Goal: Use online tool/utility: Utilize a website feature to perform a specific function

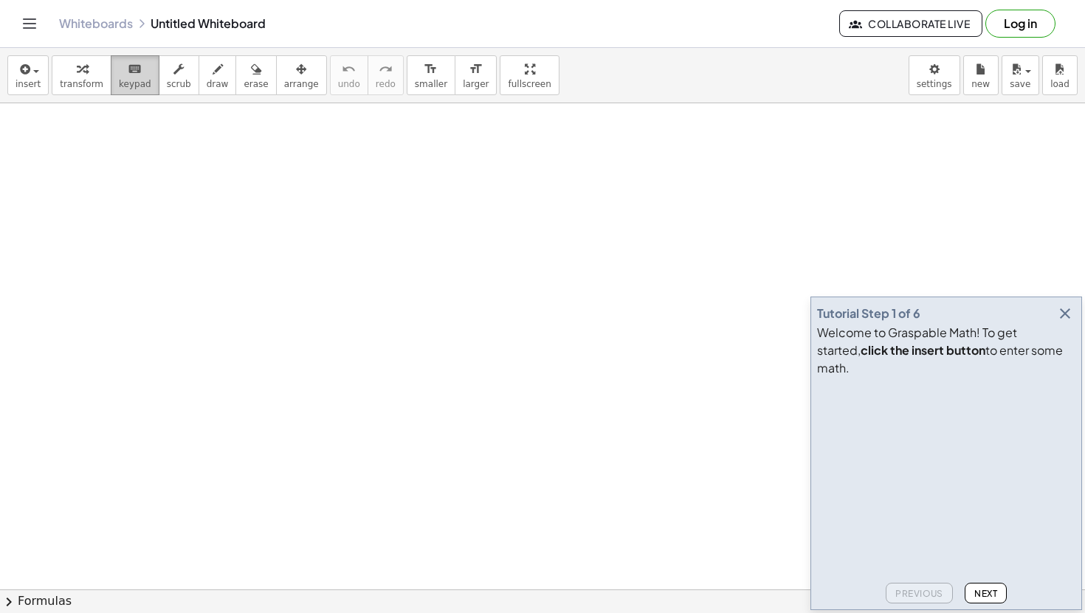
click at [128, 71] on icon "keyboard" at bounding box center [135, 70] width 14 height 18
click at [1065, 346] on div "Welcome to Graspable Math! To get started, click the insert button to enter som…" at bounding box center [946, 350] width 258 height 53
click at [1063, 323] on icon "button" at bounding box center [1065, 314] width 18 height 18
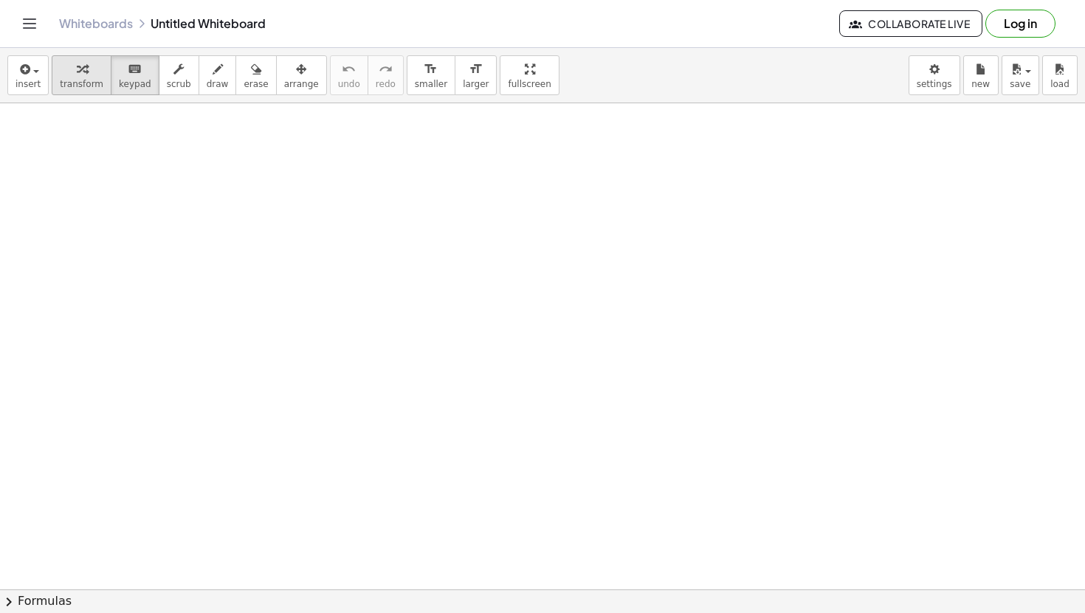
click at [84, 79] on span "transform" at bounding box center [82, 84] width 44 height 10
click at [125, 89] on span "keypad" at bounding box center [135, 84] width 32 height 10
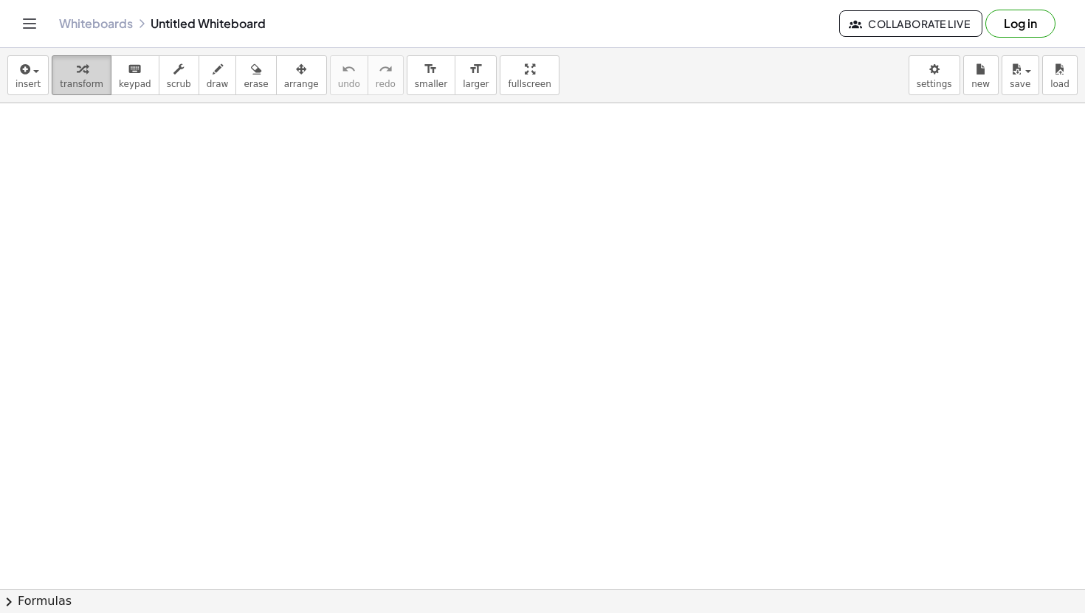
click at [72, 85] on span "transform" at bounding box center [82, 84] width 44 height 10
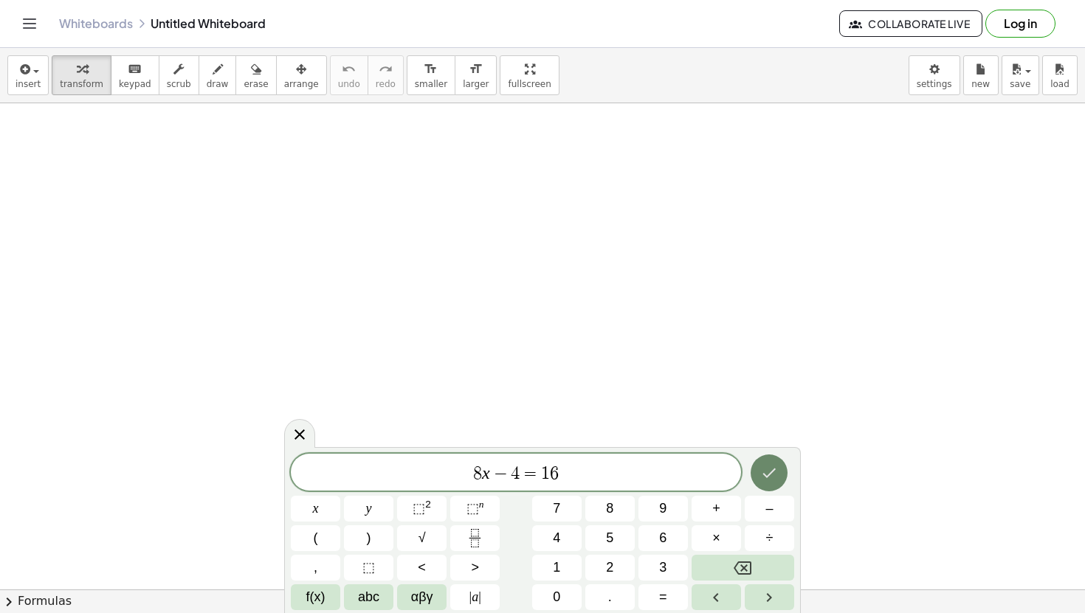
click at [764, 478] on icon "Done" at bounding box center [769, 473] width 18 height 18
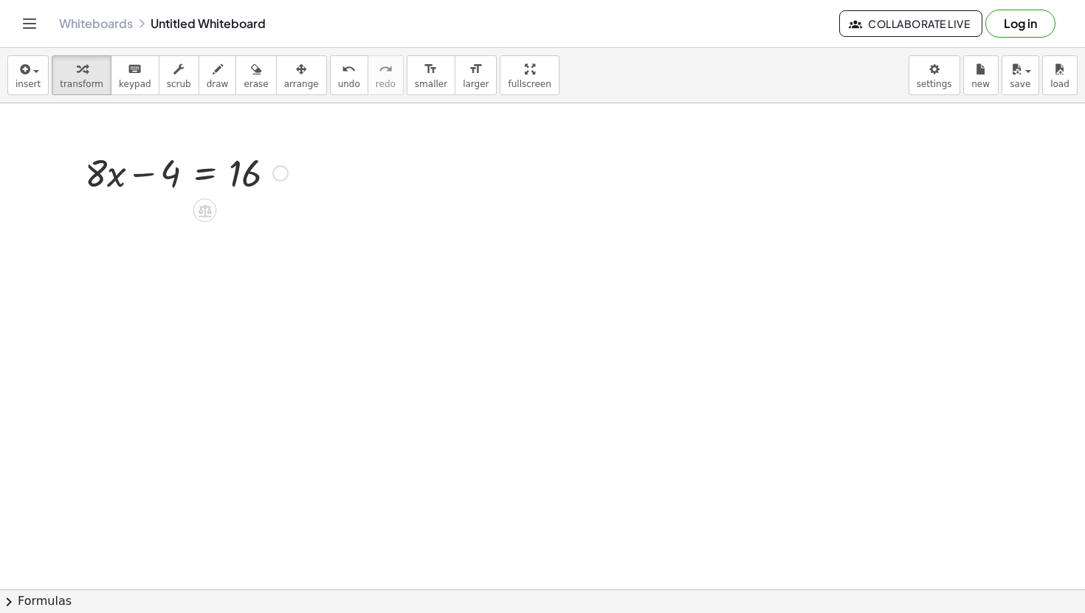
click at [280, 174] on div at bounding box center [280, 173] width 16 height 16
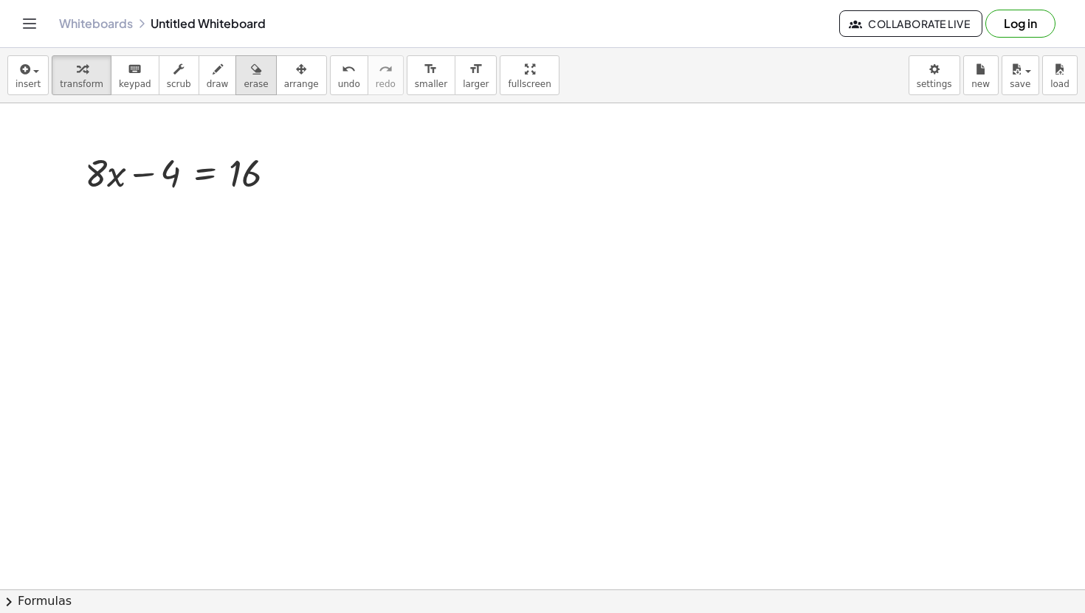
click at [252, 72] on icon "button" at bounding box center [256, 70] width 10 height 18
drag, startPoint x: 101, startPoint y: 171, endPoint x: 297, endPoint y: 173, distance: 195.6
drag, startPoint x: 90, startPoint y: 166, endPoint x: 286, endPoint y: 166, distance: 196.4
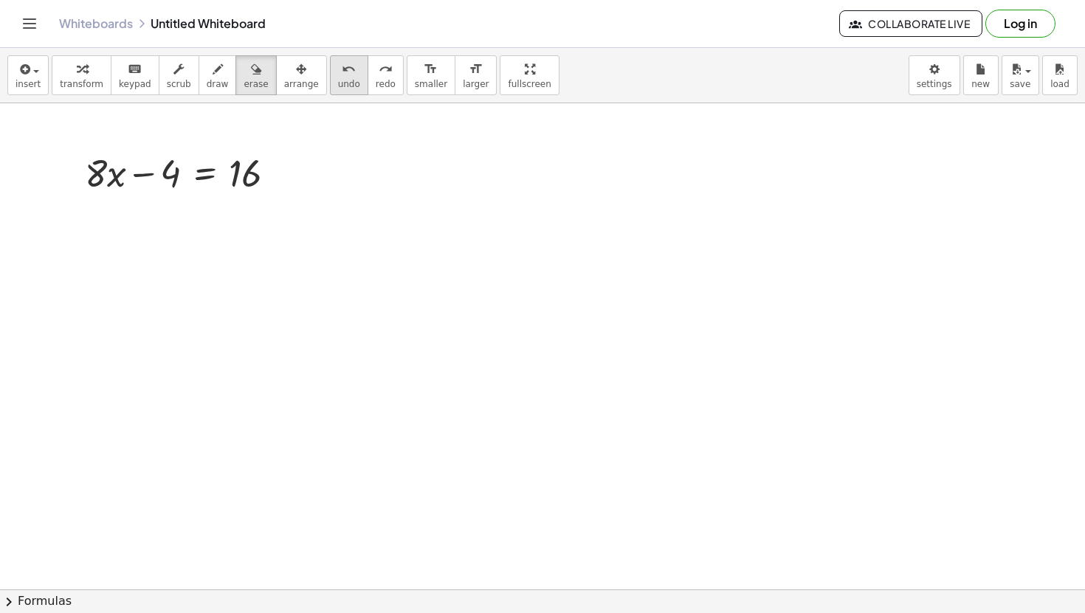
click at [330, 78] on button "undo undo" at bounding box center [349, 75] width 38 height 40
click at [85, 80] on span "transform" at bounding box center [82, 84] width 44 height 10
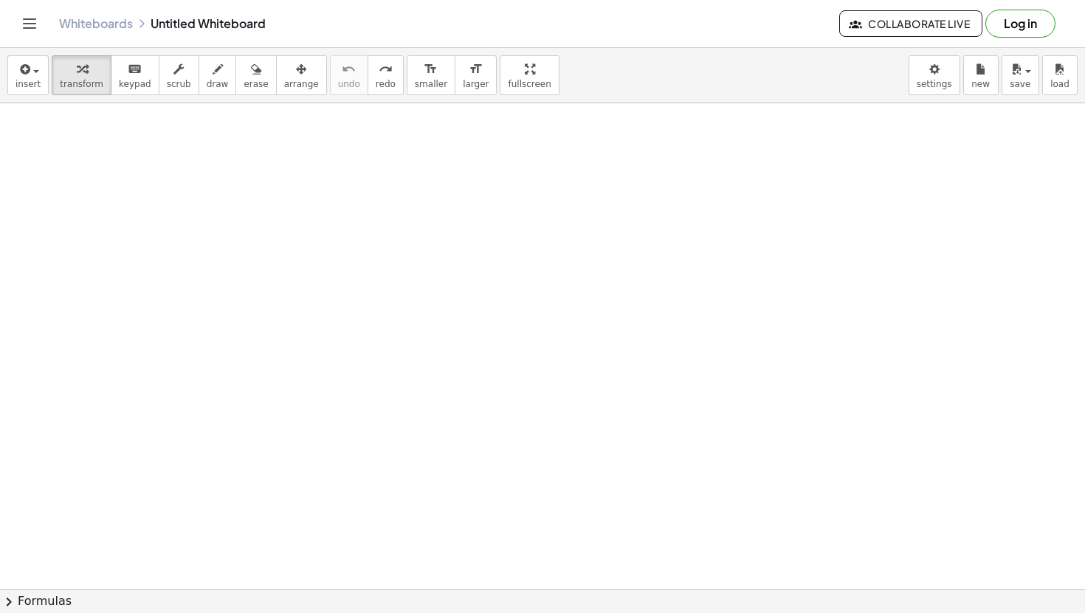
click at [89, 75] on div "button" at bounding box center [82, 69] width 44 height 18
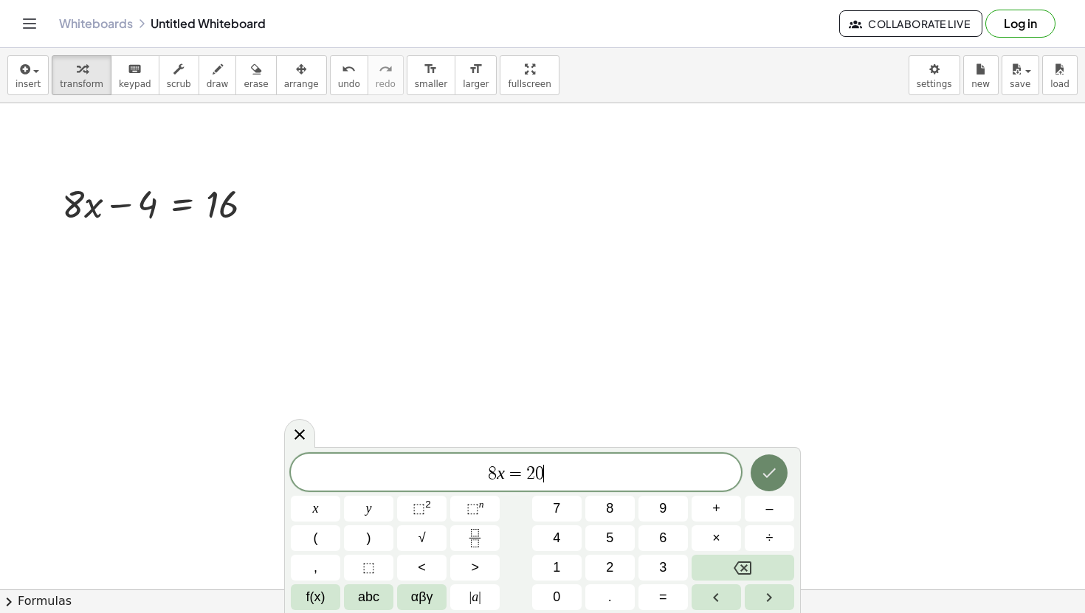
click at [775, 478] on icon "Done" at bounding box center [769, 473] width 18 height 18
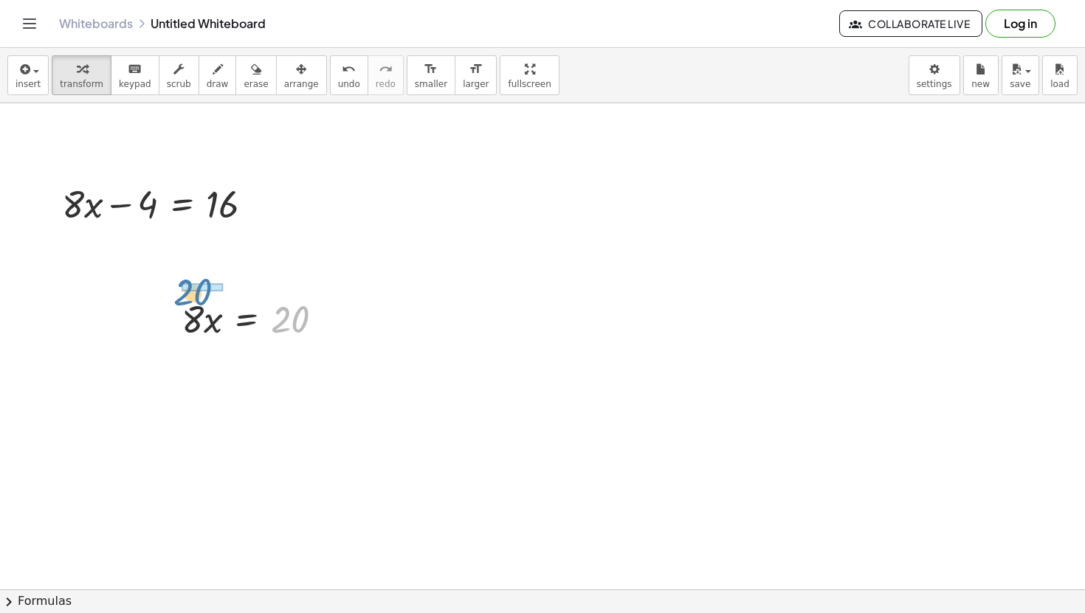
drag, startPoint x: 281, startPoint y: 317, endPoint x: 248, endPoint y: 267, distance: 60.2
drag, startPoint x: 296, startPoint y: 371, endPoint x: 159, endPoint y: 371, distance: 137.3
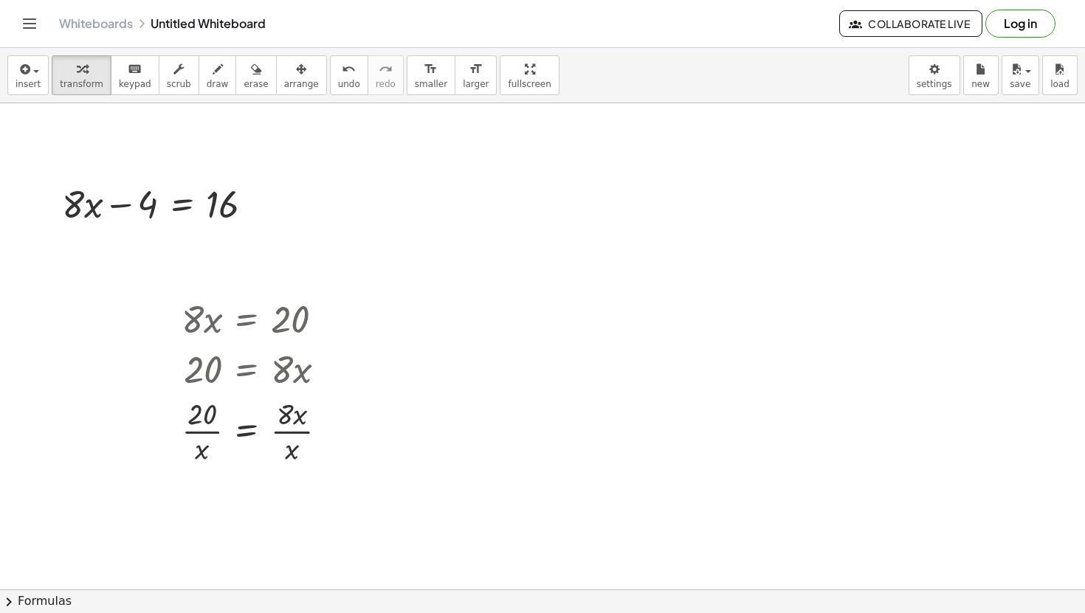
drag, startPoint x: 300, startPoint y: 321, endPoint x: 179, endPoint y: 281, distance: 127.5
click at [338, 63] on div "undo" at bounding box center [349, 69] width 22 height 18
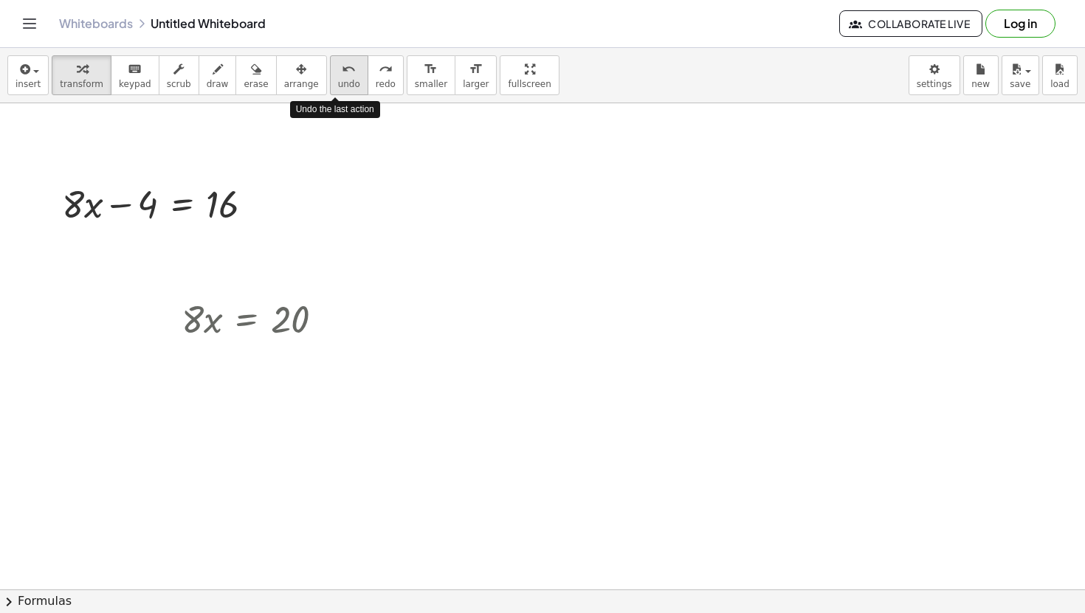
click at [338, 63] on div "undo" at bounding box center [349, 69] width 22 height 18
click at [305, 79] on span "arrange" at bounding box center [301, 84] width 35 height 10
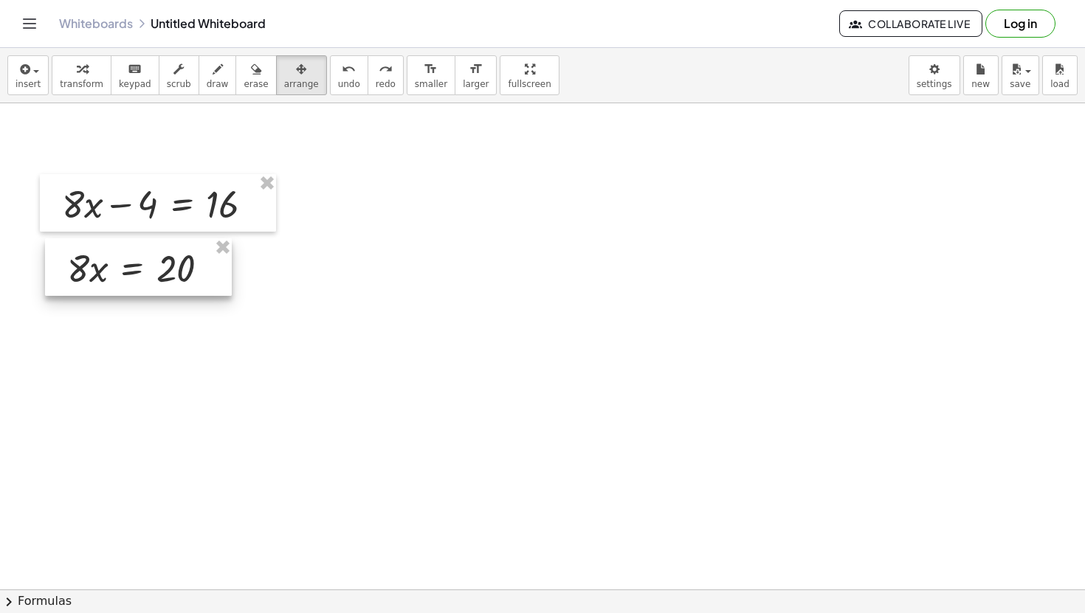
drag, startPoint x: 295, startPoint y: 318, endPoint x: 181, endPoint y: 267, distance: 125.6
click at [181, 267] on div at bounding box center [138, 267] width 187 height 58
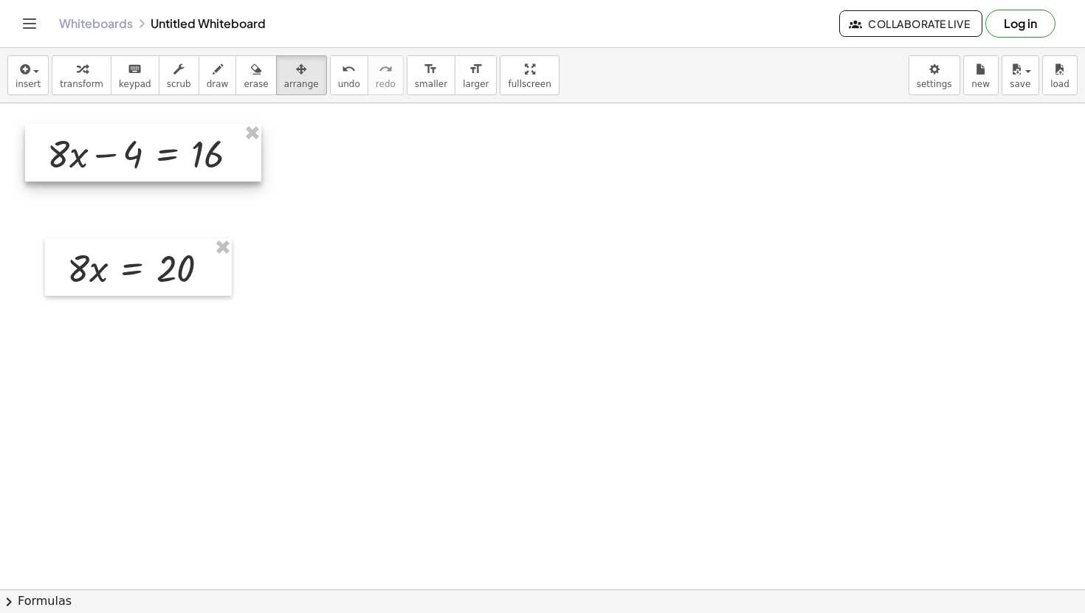
drag, startPoint x: 187, startPoint y: 219, endPoint x: 172, endPoint y: 169, distance: 51.6
click at [172, 169] on div at bounding box center [143, 153] width 236 height 58
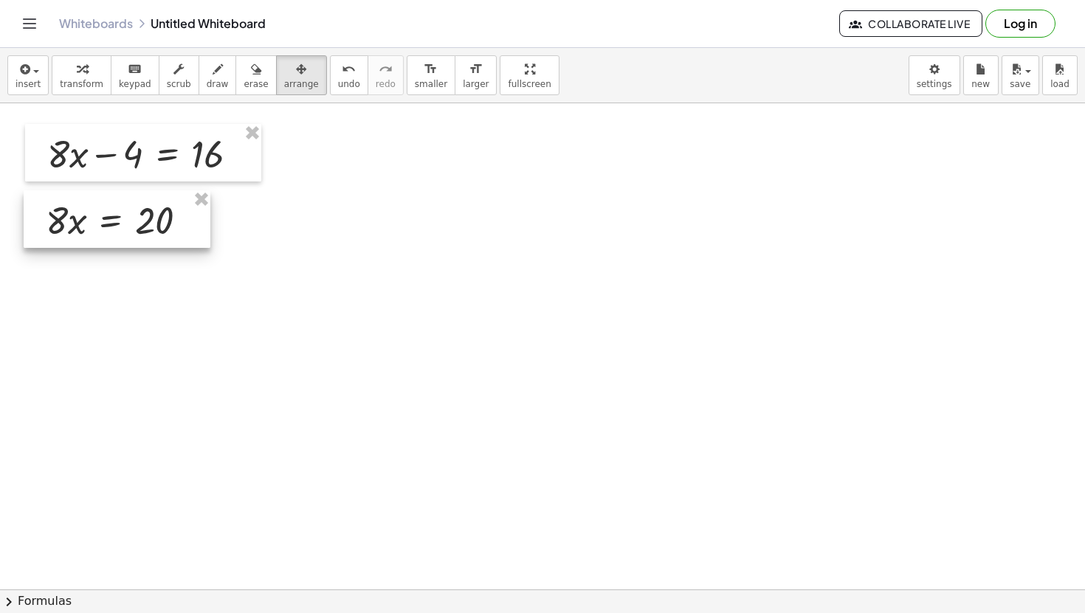
drag, startPoint x: 155, startPoint y: 279, endPoint x: 133, endPoint y: 230, distance: 54.2
click at [133, 230] on div at bounding box center [117, 219] width 187 height 58
click at [145, 75] on button "keyboard keypad" at bounding box center [135, 75] width 49 height 40
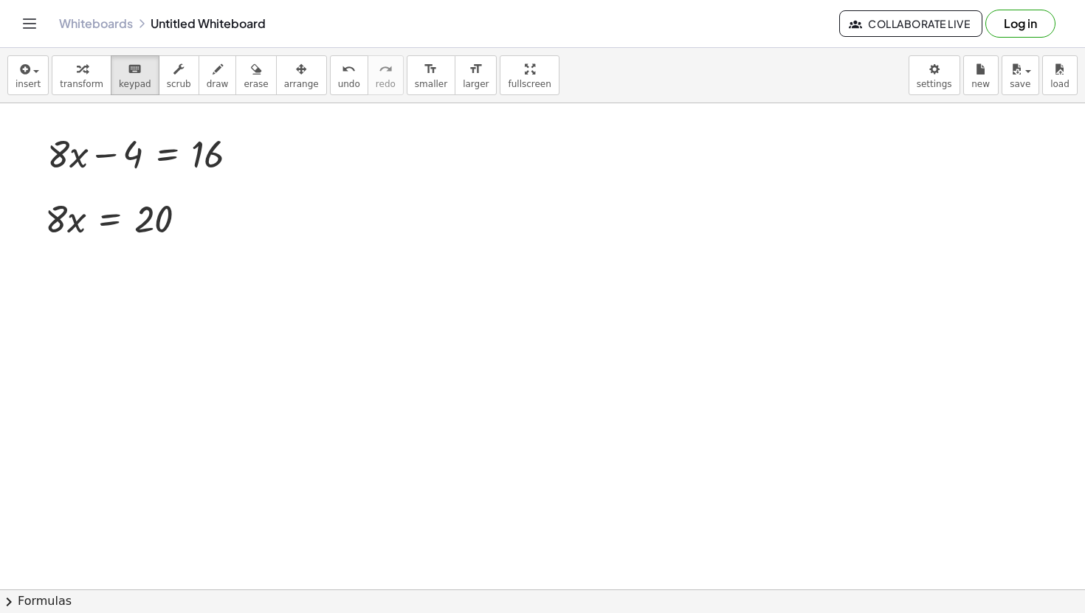
click at [83, 83] on span "transform" at bounding box center [82, 84] width 44 height 10
click at [69, 72] on div "button" at bounding box center [82, 69] width 44 height 18
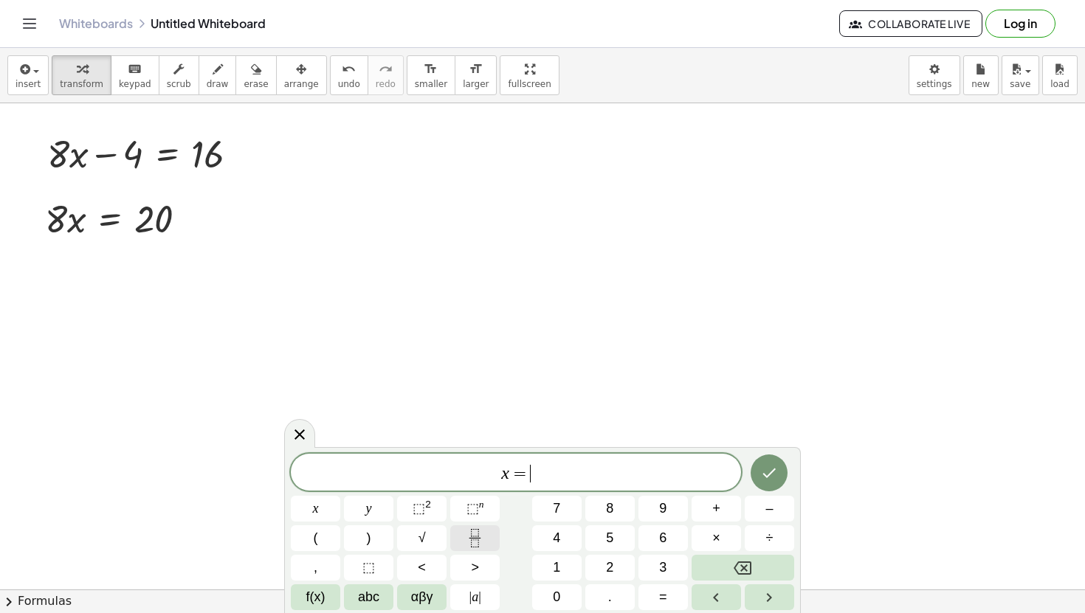
click at [471, 539] on icon "Fraction" at bounding box center [475, 538] width 18 height 18
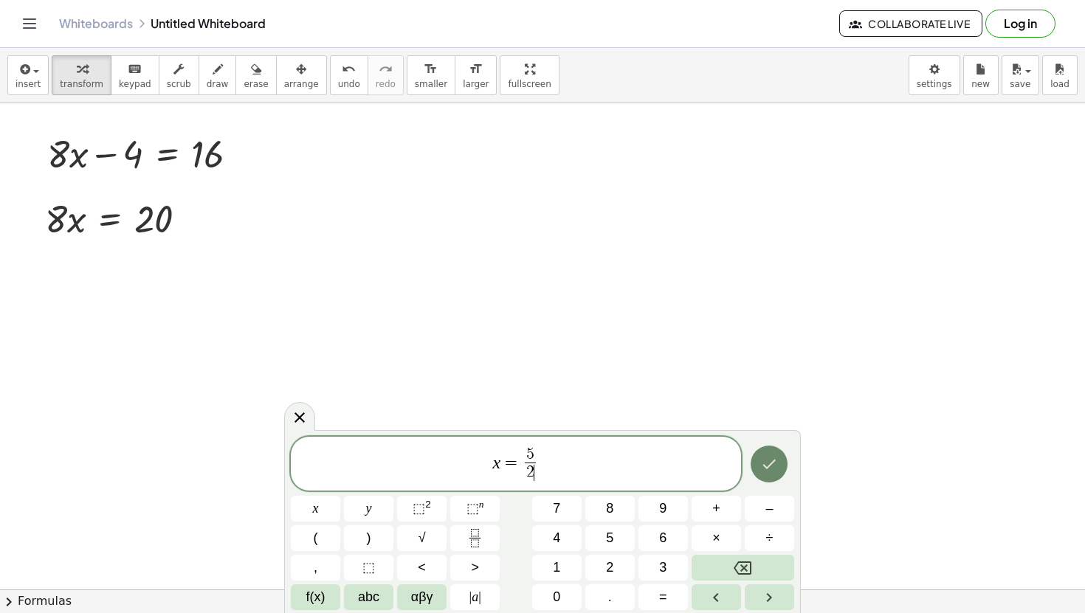
click at [772, 467] on icon "Done" at bounding box center [769, 465] width 18 height 18
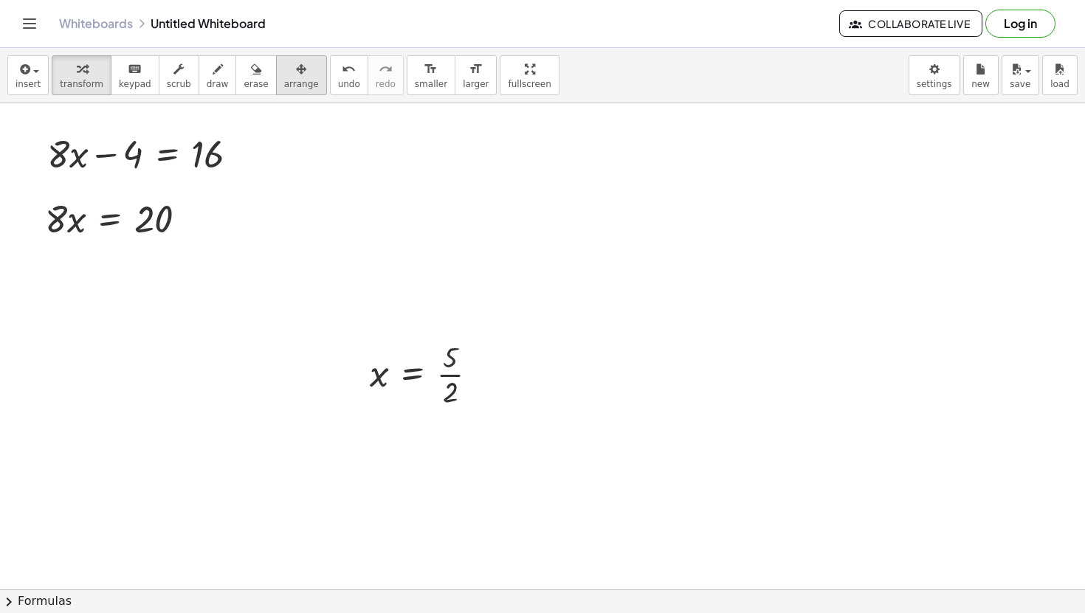
click at [278, 78] on button "arrange" at bounding box center [301, 75] width 51 height 40
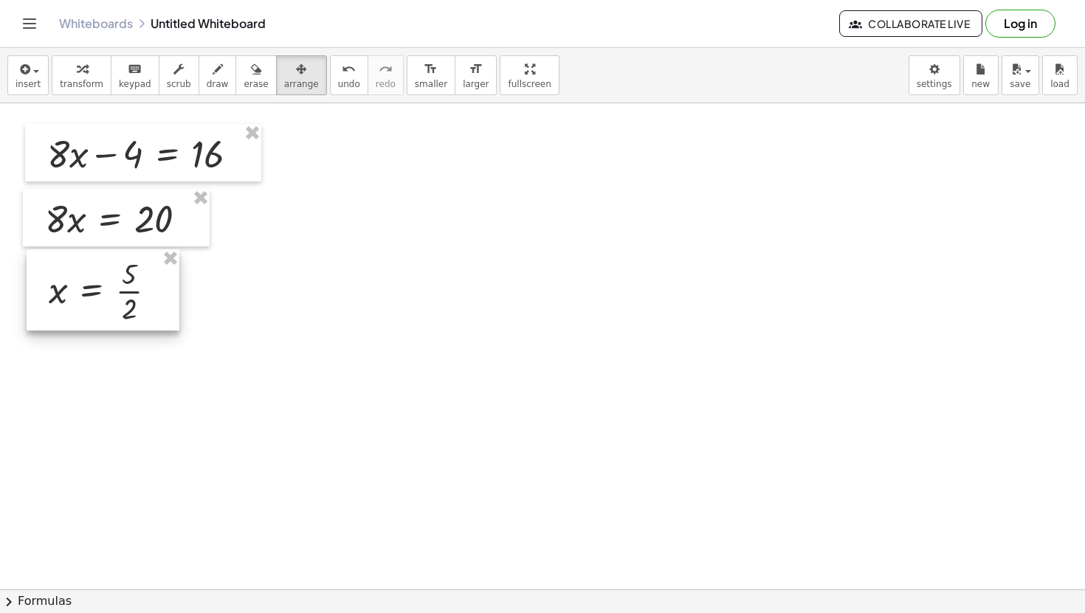
drag, startPoint x: 436, startPoint y: 362, endPoint x: 112, endPoint y: 278, distance: 334.1
click at [112, 278] on div at bounding box center [103, 290] width 153 height 81
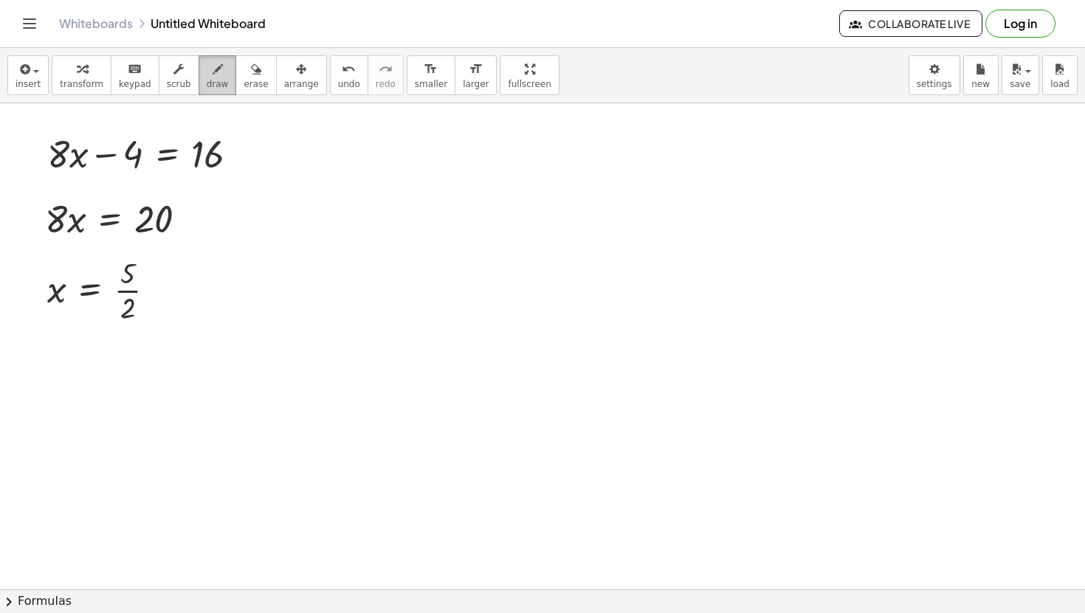
click at [221, 71] on button "draw" at bounding box center [218, 75] width 38 height 40
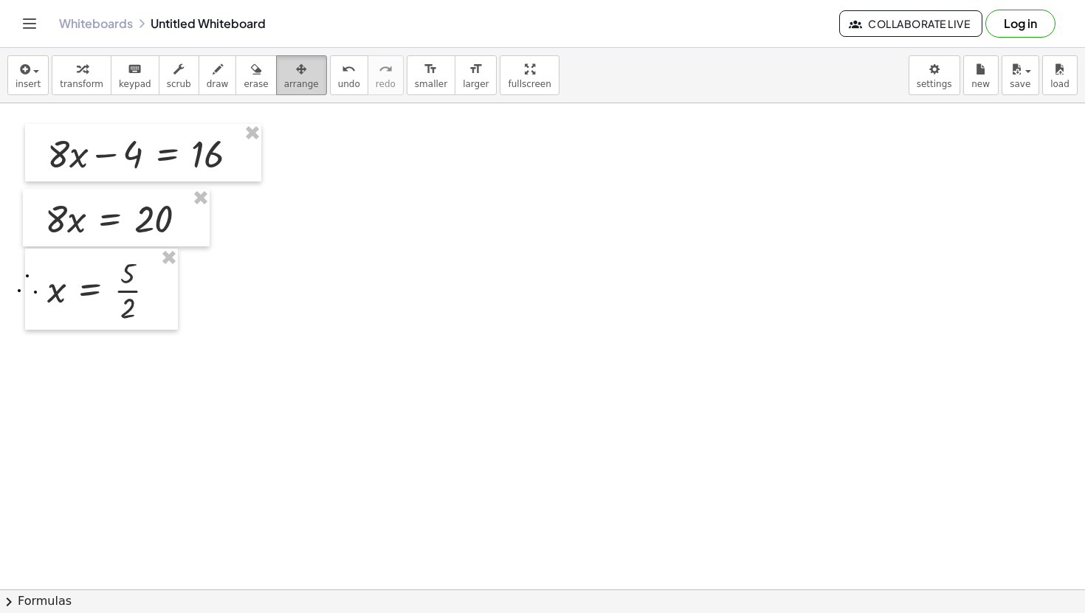
click at [298, 74] on div "button" at bounding box center [301, 69] width 35 height 18
click at [338, 83] on span "undo" at bounding box center [349, 84] width 22 height 10
click at [81, 77] on icon "button" at bounding box center [82, 70] width 10 height 18
